Goal: Task Accomplishment & Management: Complete application form

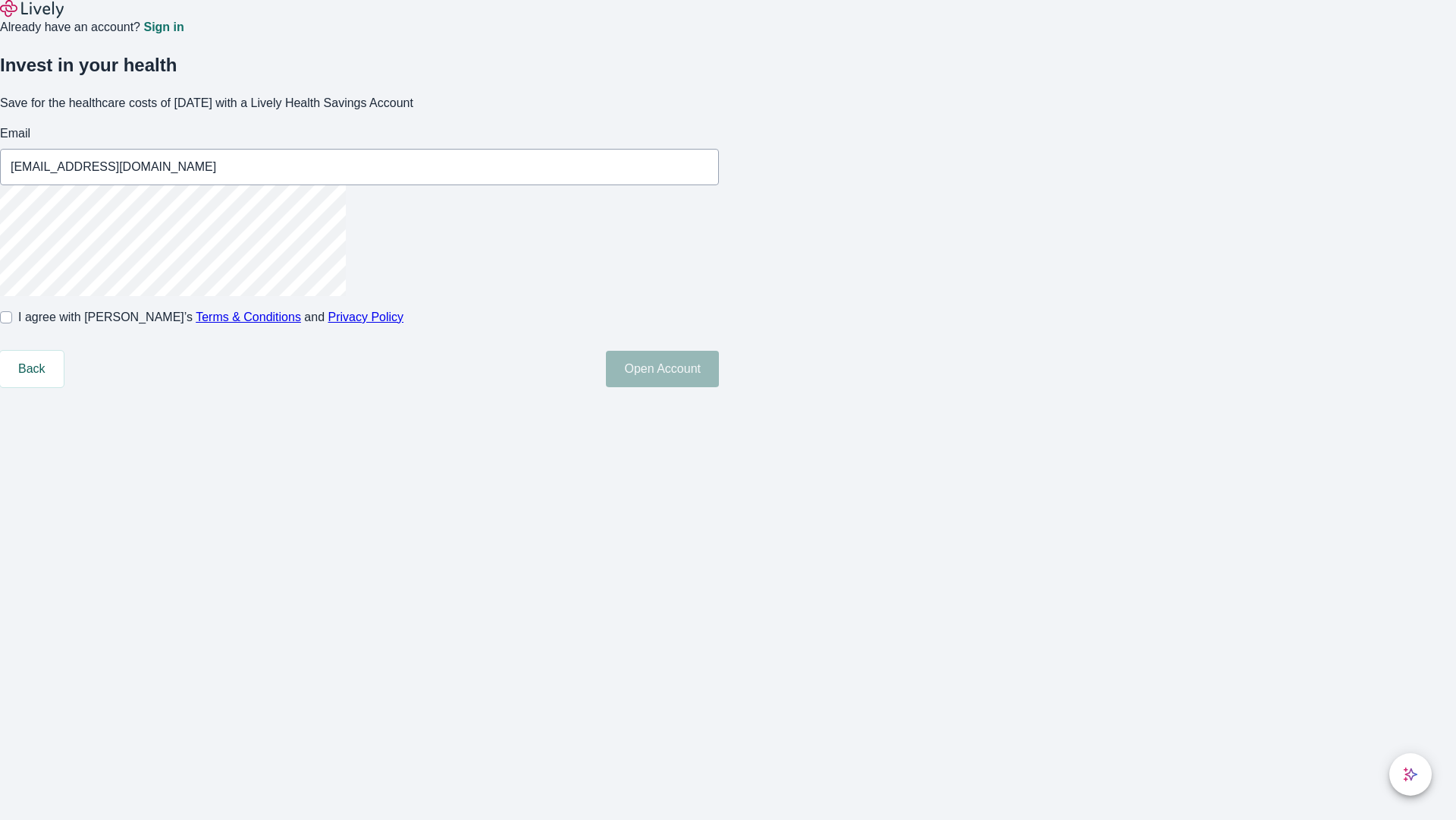
click at [12, 324] on input "I agree with Lively’s Terms & Conditions and Privacy Policy" at bounding box center [6, 316] width 12 height 12
checkbox input "true"
click at [719, 387] on button "Open Account" at bounding box center [662, 369] width 113 height 36
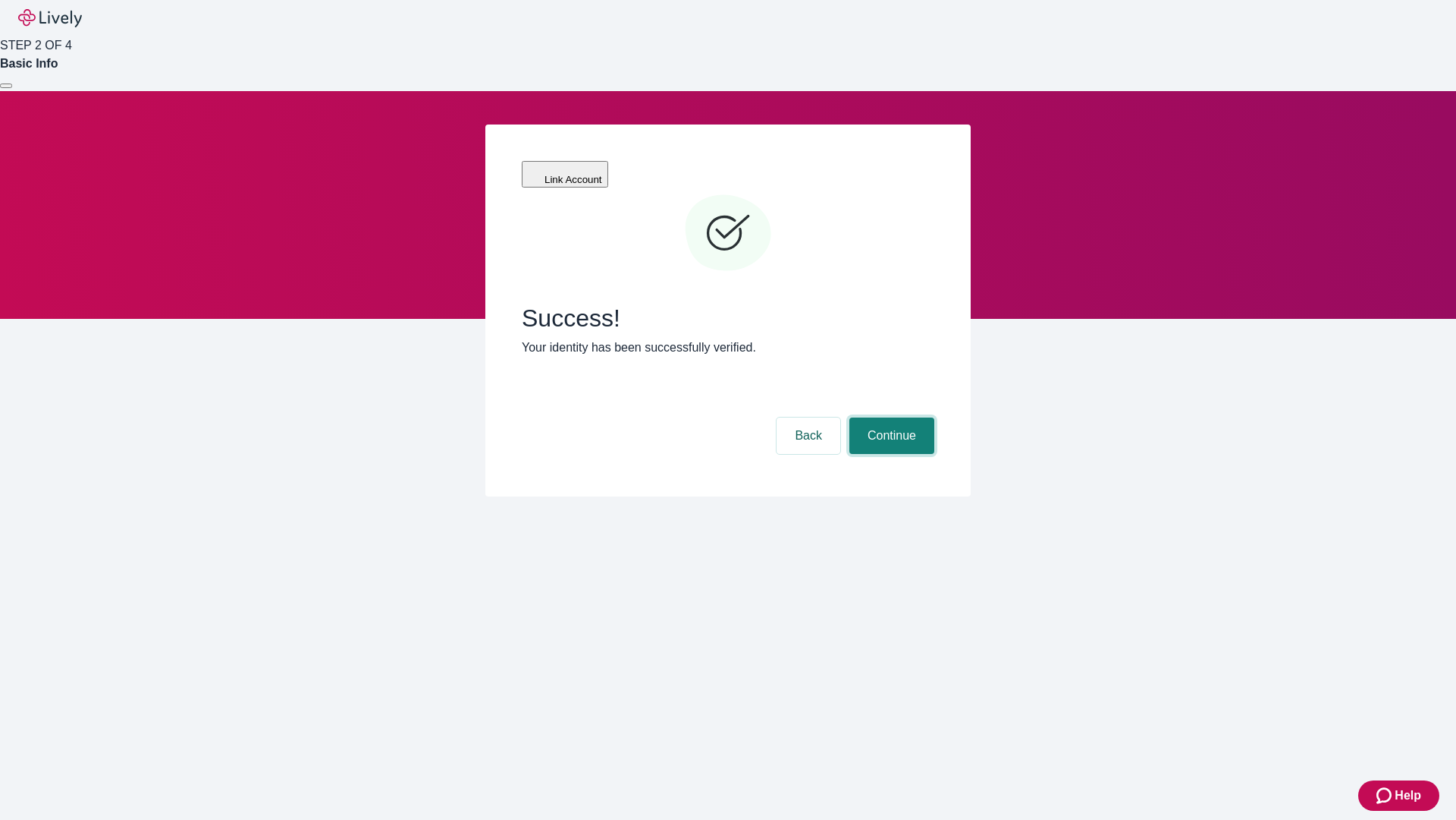
click at [889, 418] on button "Continue" at bounding box center [892, 435] width 85 height 36
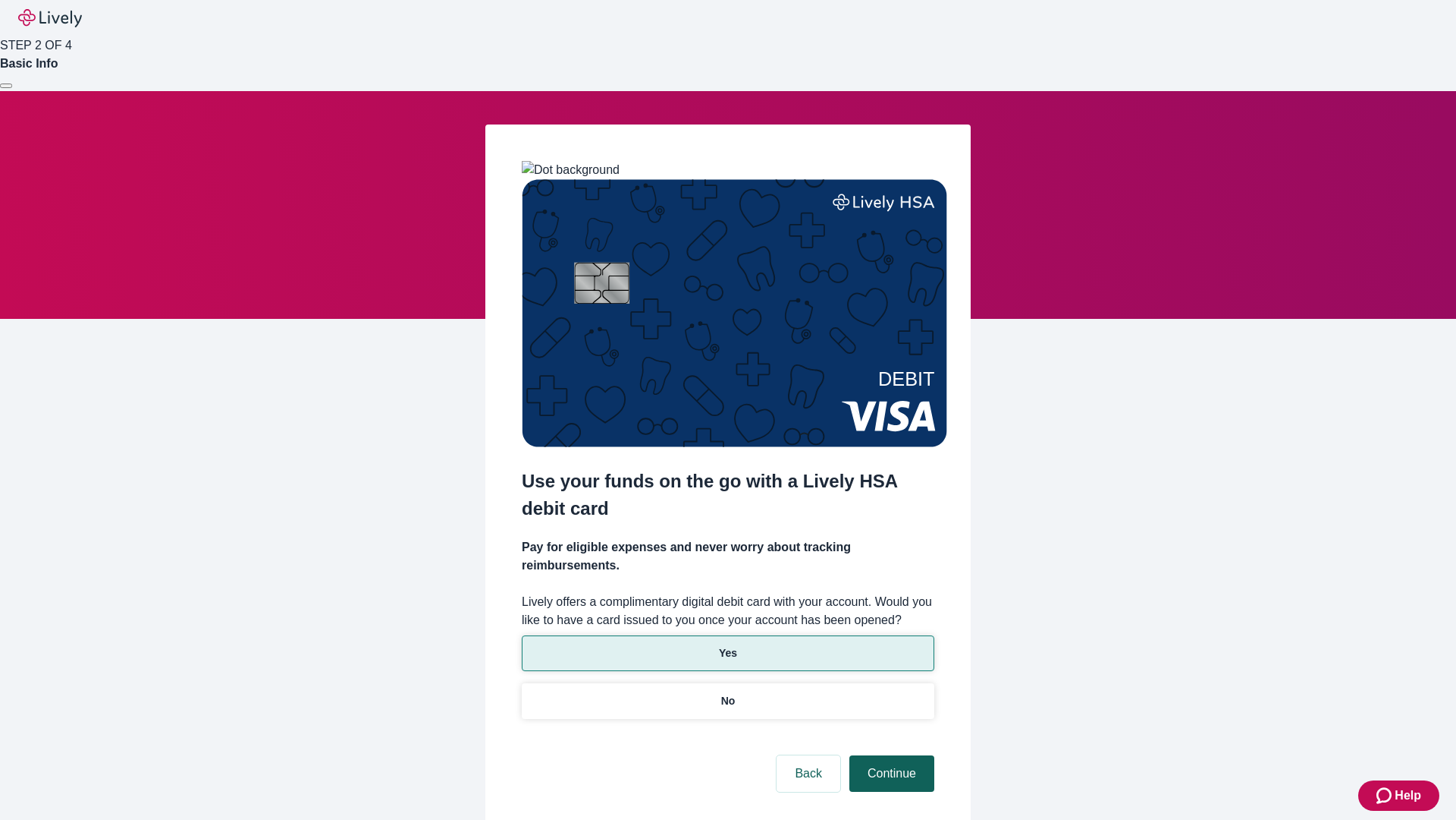
click at [727, 645] on p "Yes" at bounding box center [728, 653] width 18 height 16
click at [889, 755] on button "Continue" at bounding box center [892, 773] width 85 height 36
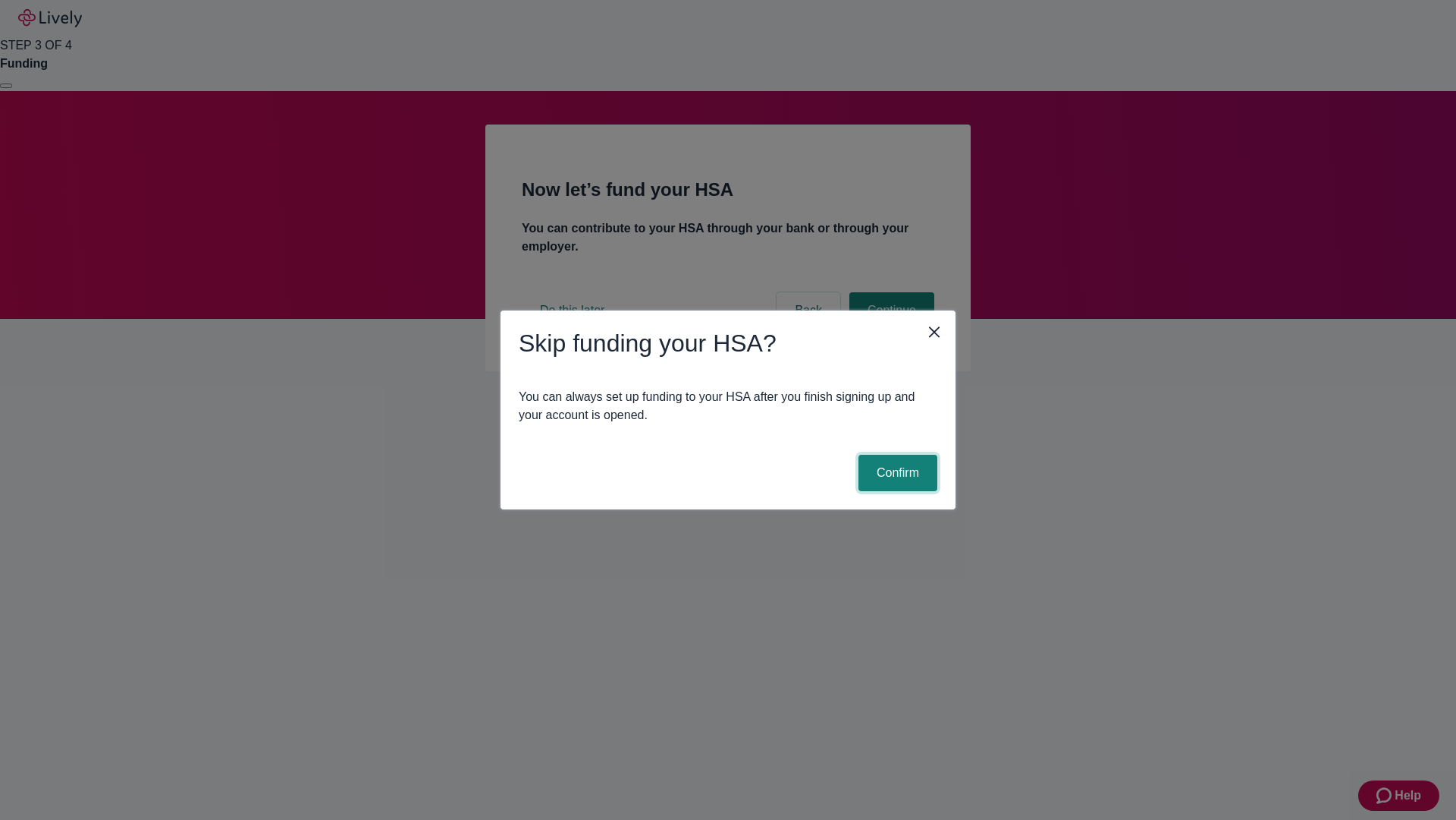
click at [896, 473] on button "Confirm" at bounding box center [898, 472] width 79 height 36
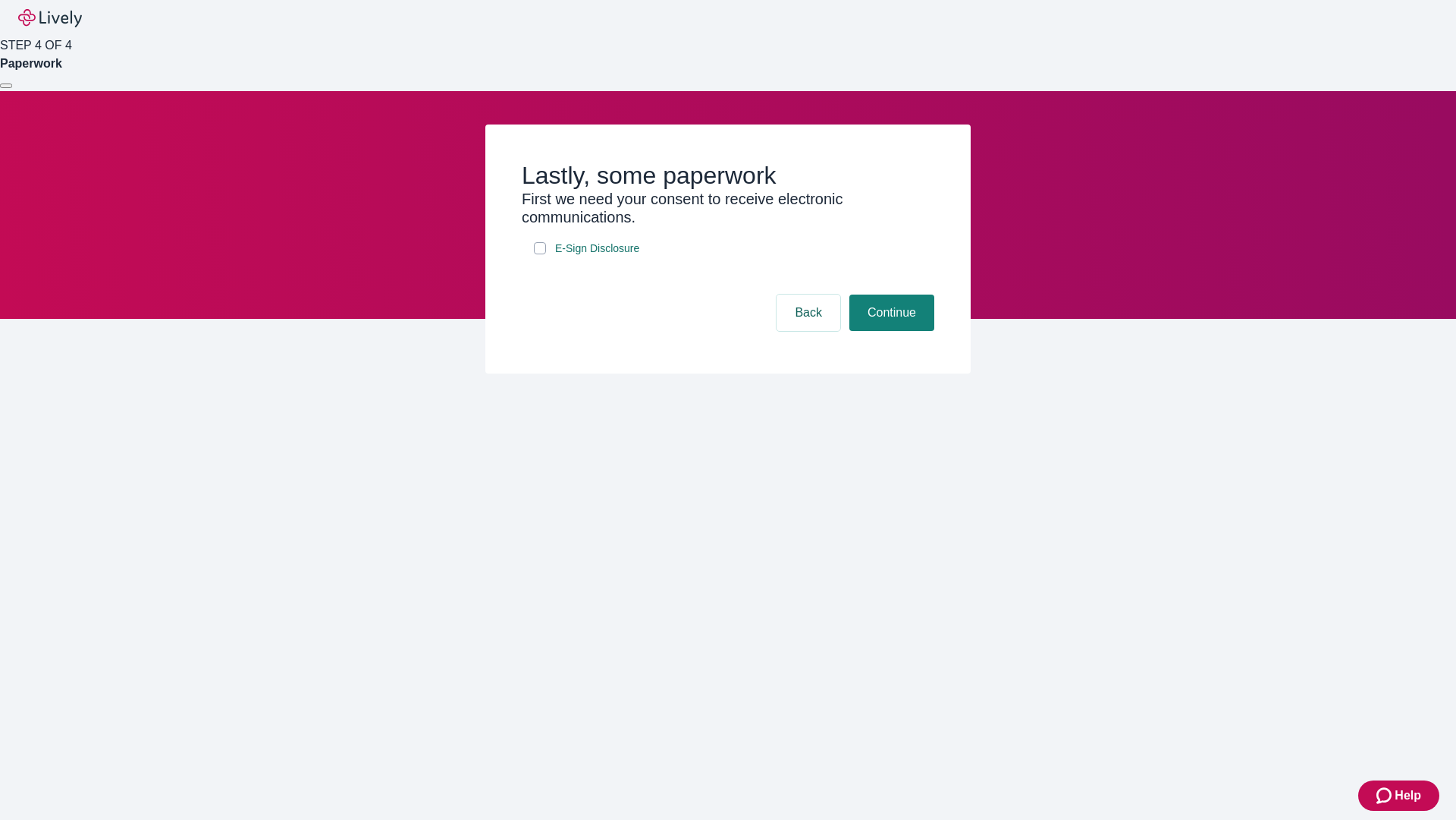
click at [540, 255] on input "E-Sign Disclosure" at bounding box center [539, 247] width 12 height 12
checkbox input "true"
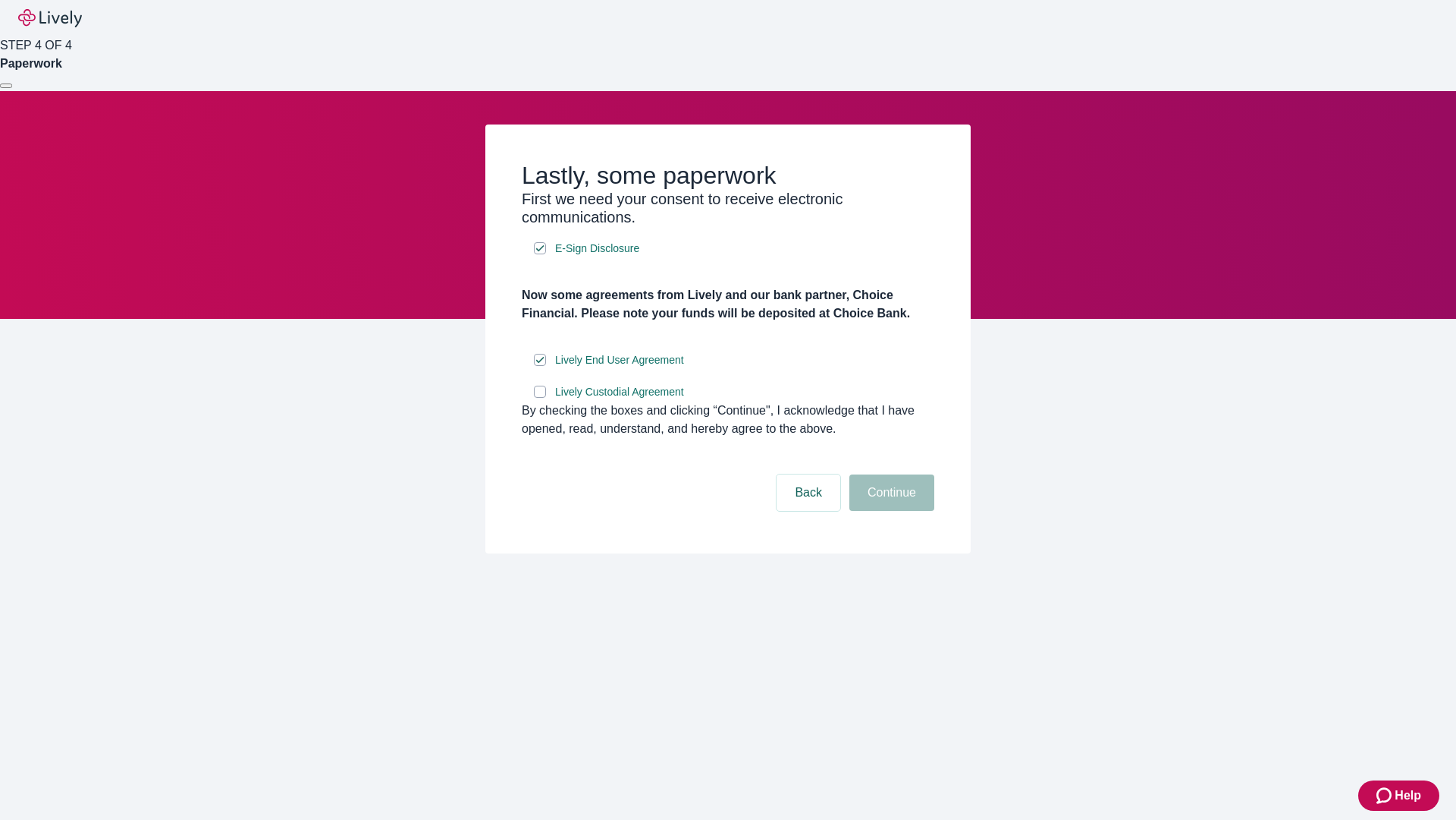
click at [540, 398] on input "Lively Custodial Agreement" at bounding box center [539, 391] width 12 height 12
checkbox input "true"
click at [889, 511] on button "Continue" at bounding box center [892, 492] width 85 height 36
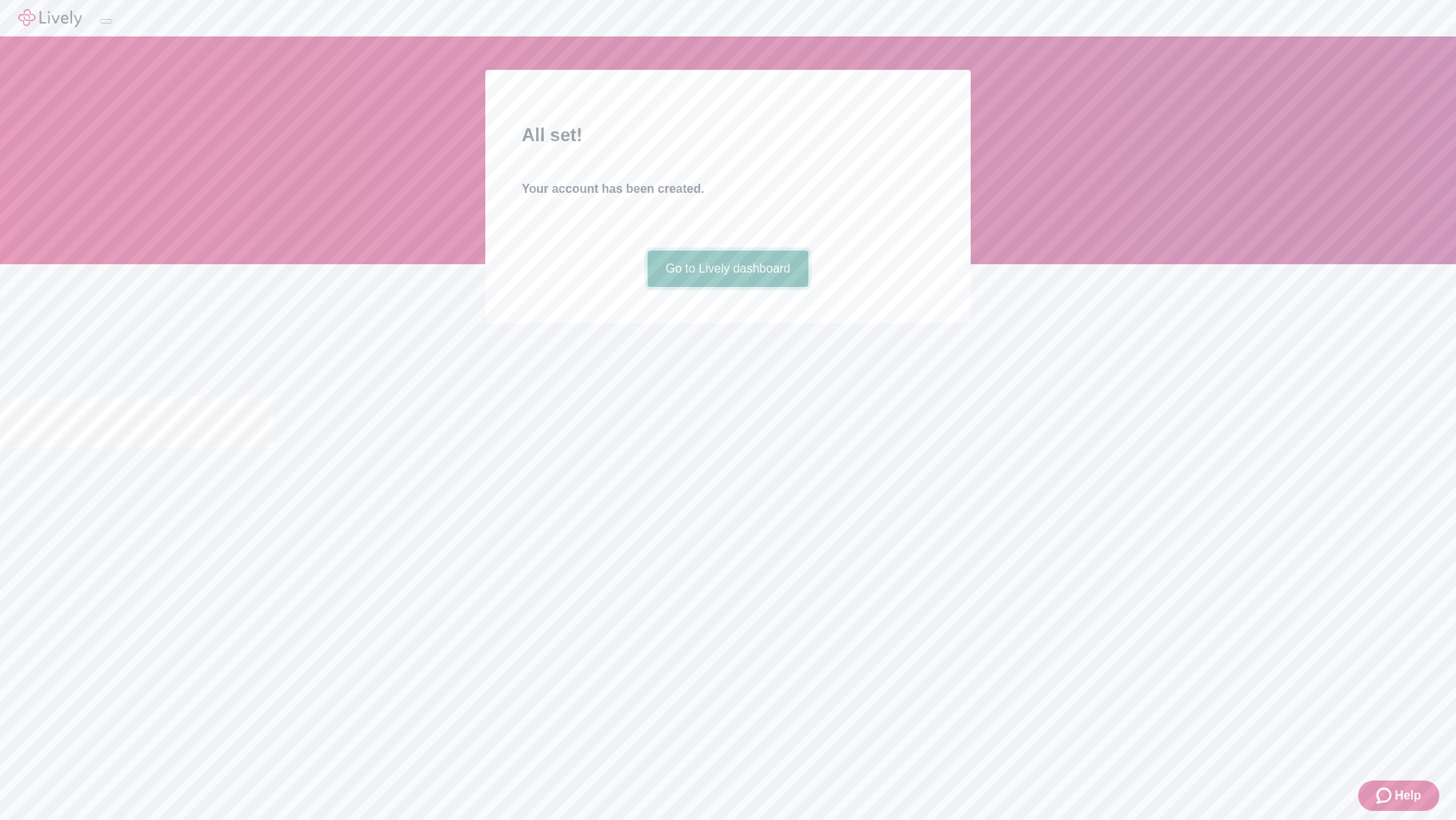
click at [727, 287] on link "Go to Lively dashboard" at bounding box center [728, 268] width 161 height 36
